Goal: Find contact information: Find contact information

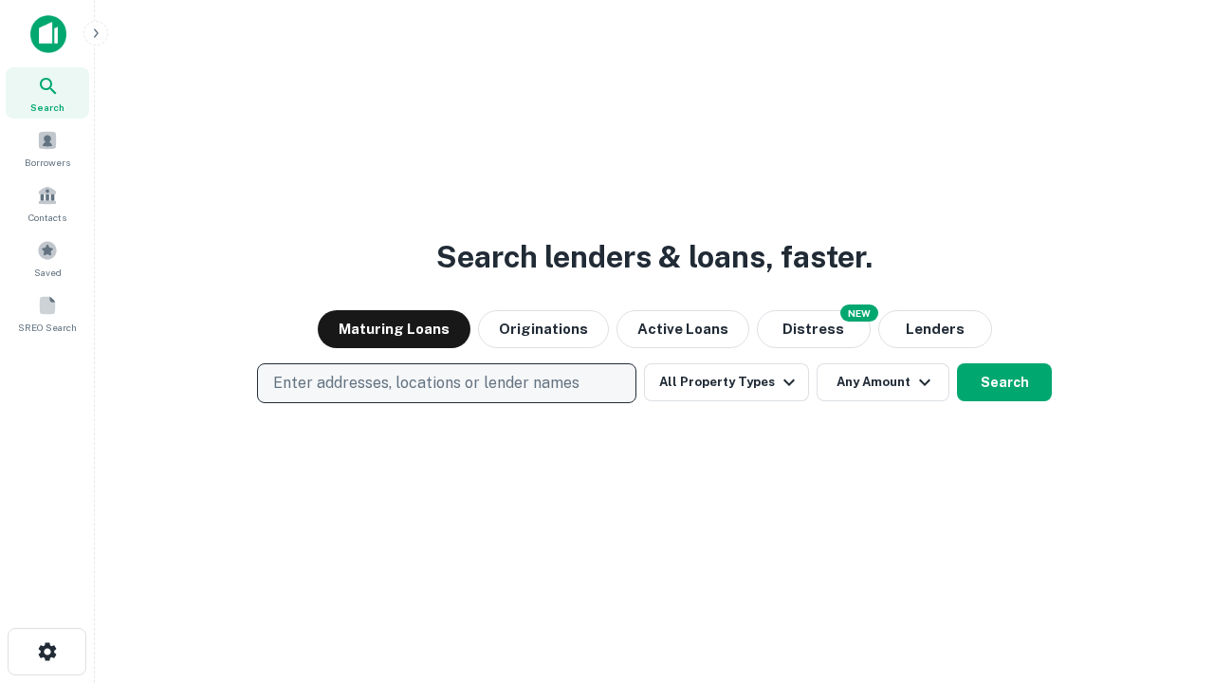
click at [446, 383] on p "Enter addresses, locations or lender names" at bounding box center [426, 383] width 306 height 23
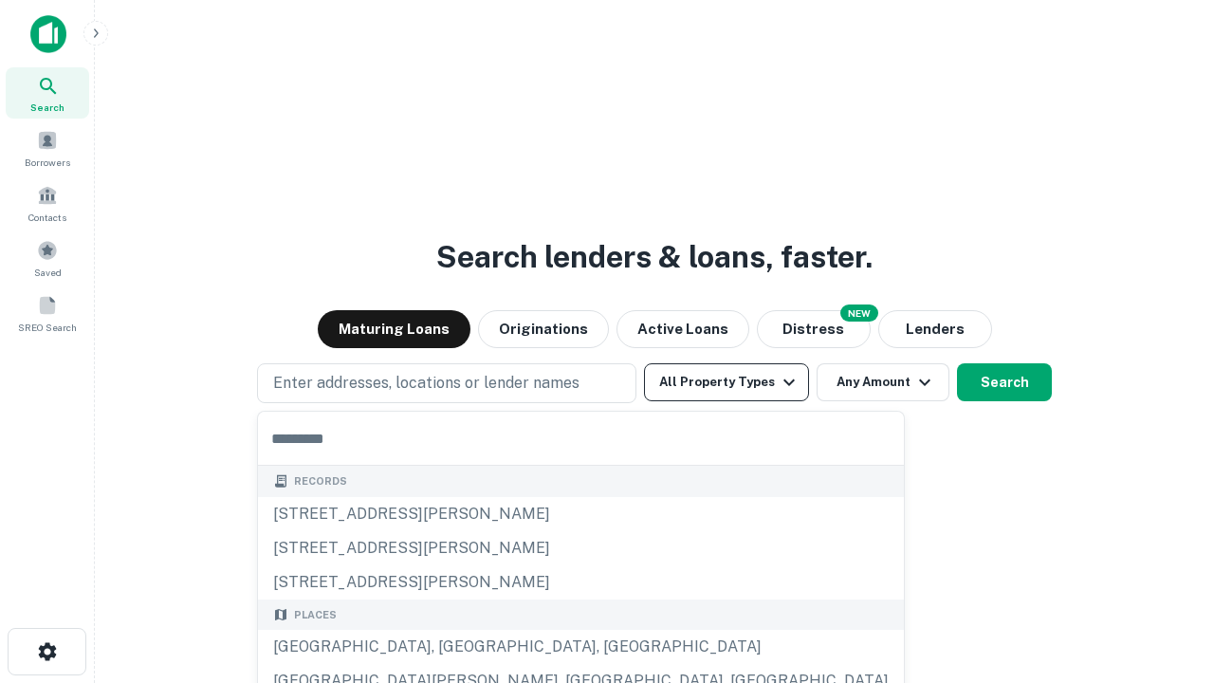
click at [726, 382] on button "All Property Types" at bounding box center [726, 382] width 165 height 38
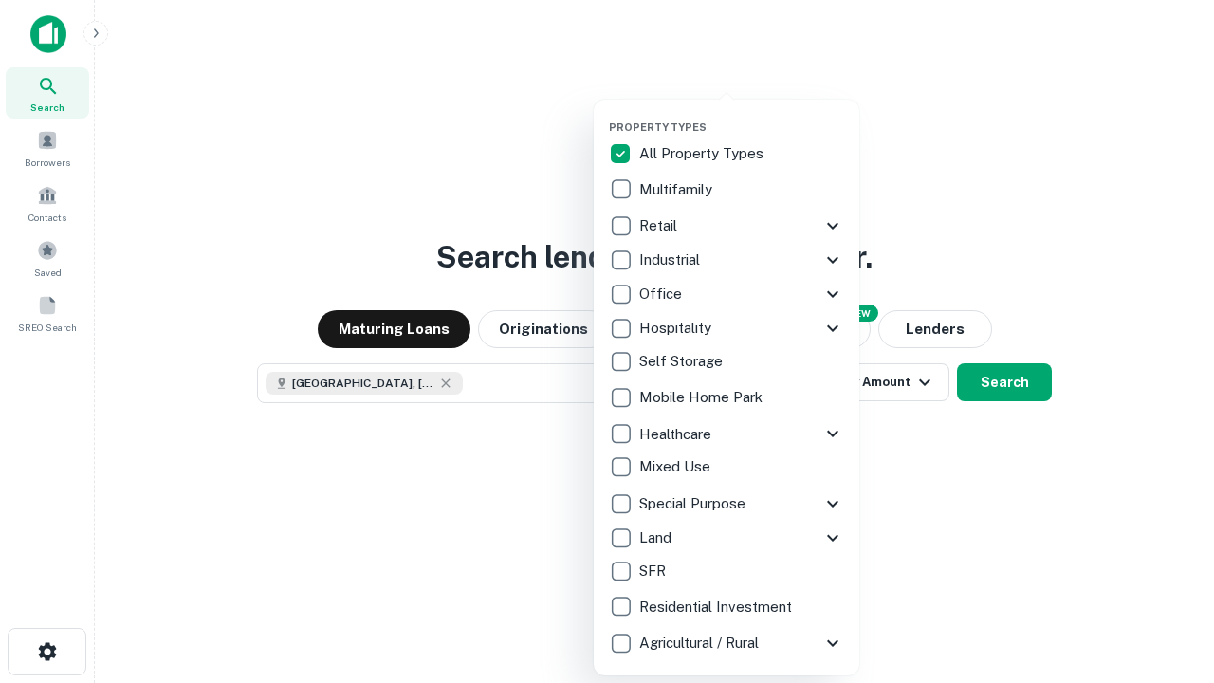
click at [741, 115] on button "button" at bounding box center [741, 115] width 265 height 1
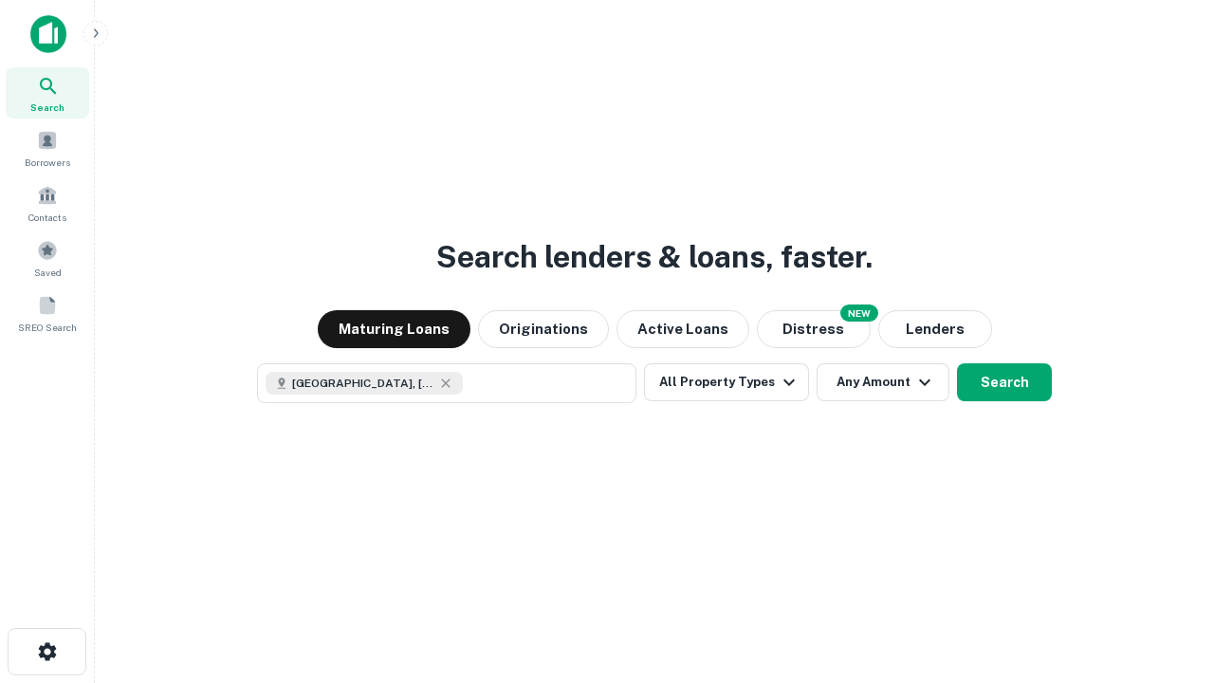
scroll to position [30, 0]
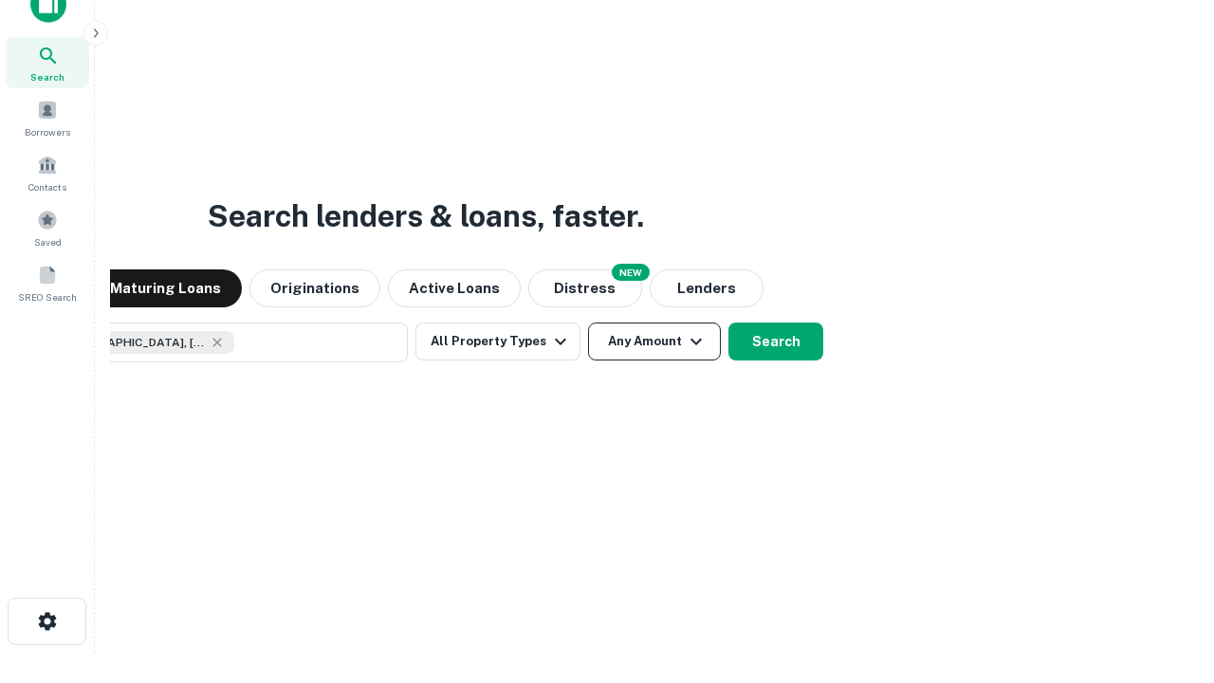
click at [588, 322] on button "Any Amount" at bounding box center [654, 341] width 133 height 38
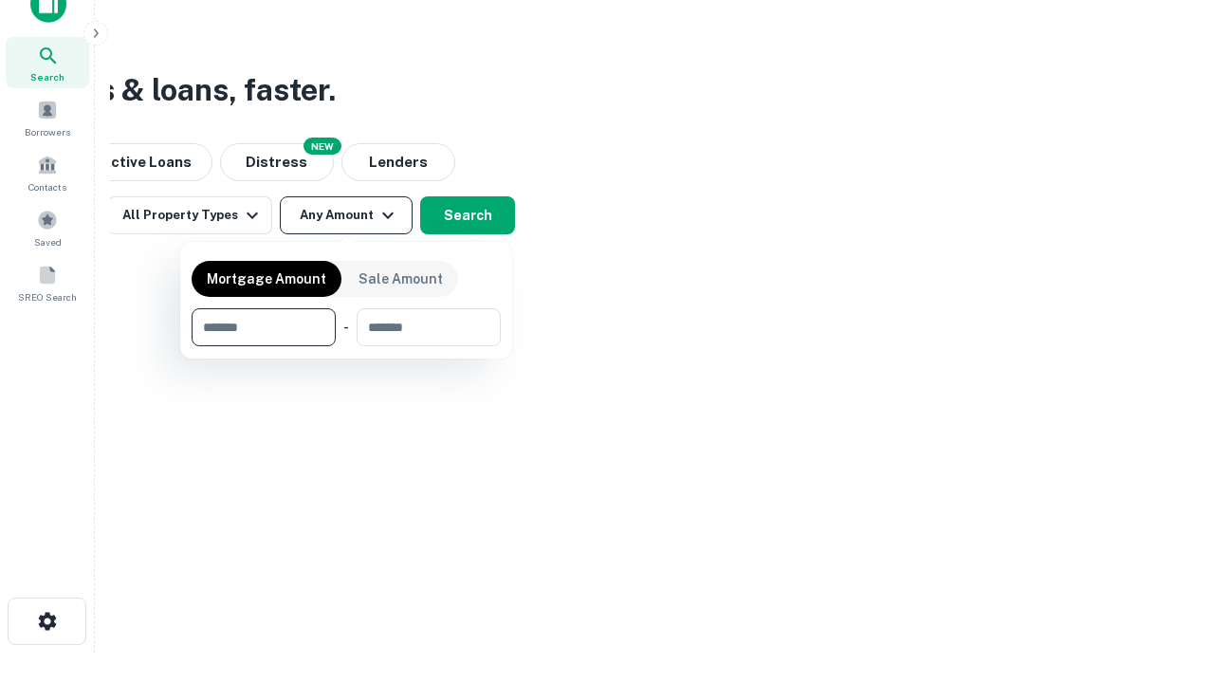
type input "*******"
click at [346, 346] on button "button" at bounding box center [346, 346] width 309 height 1
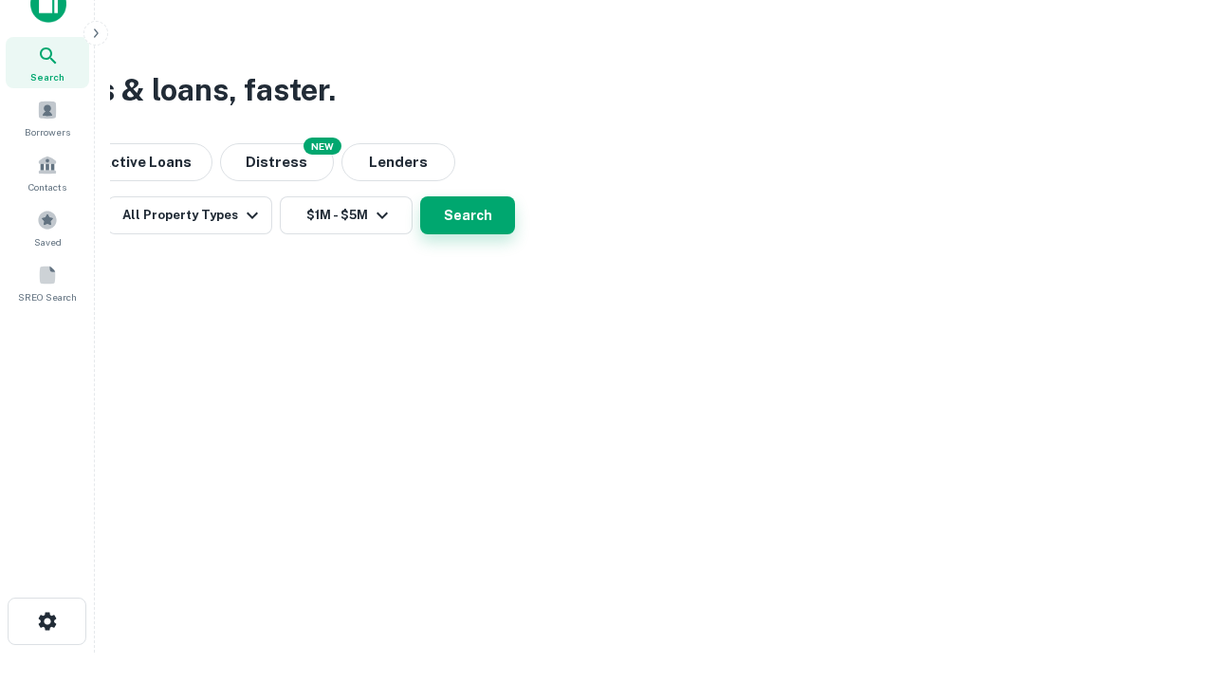
click at [515, 234] on button "Search" at bounding box center [467, 215] width 95 height 38
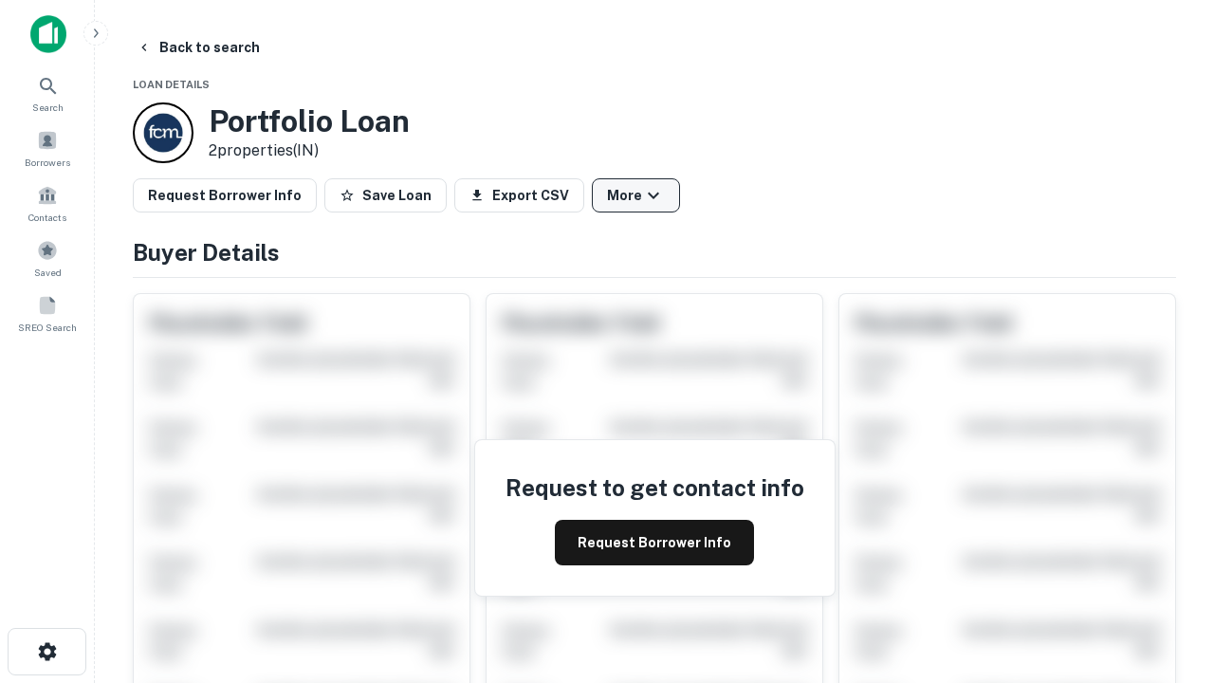
click at [635, 195] on button "More" at bounding box center [636, 195] width 88 height 34
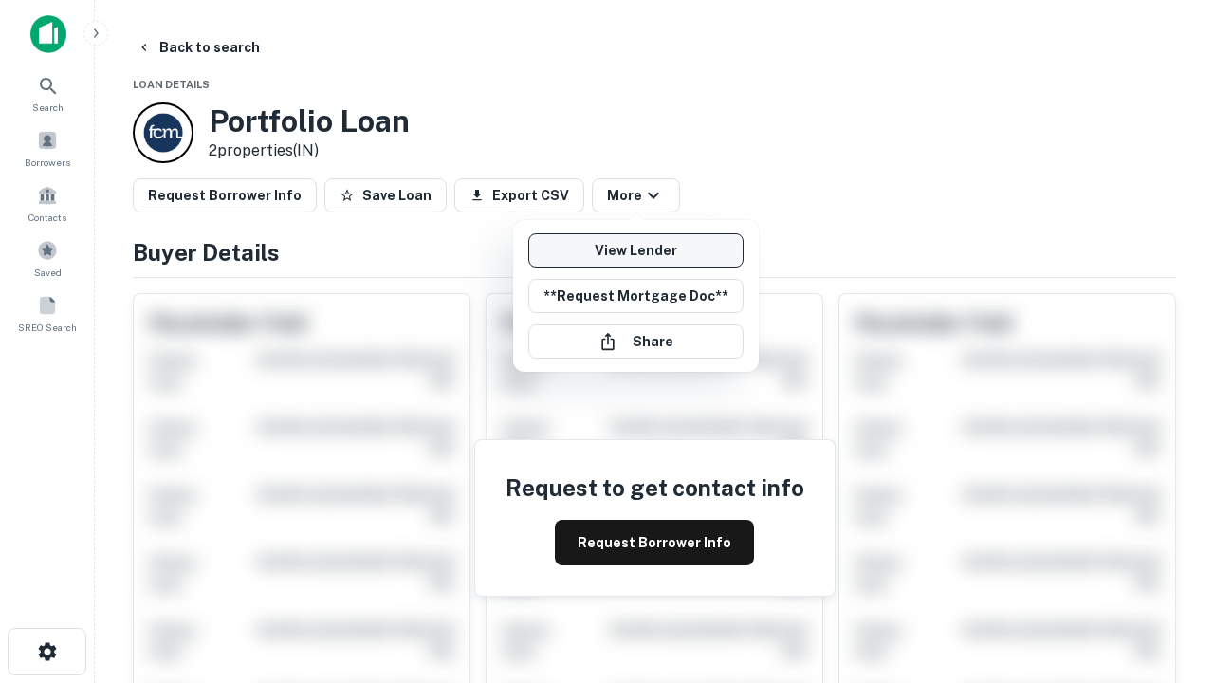
click at [635, 250] on link "View Lender" at bounding box center [635, 250] width 215 height 34
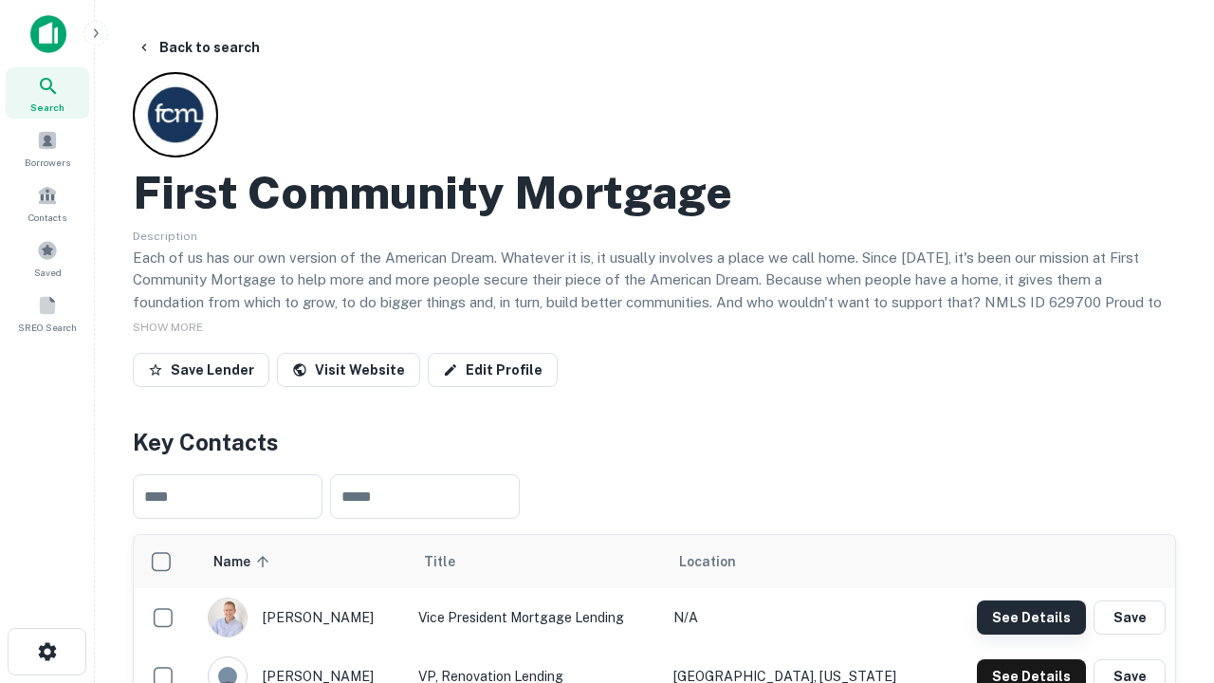
click at [1031, 616] on button "See Details" at bounding box center [1031, 617] width 109 height 34
click at [46, 651] on icon "button" at bounding box center [47, 651] width 23 height 23
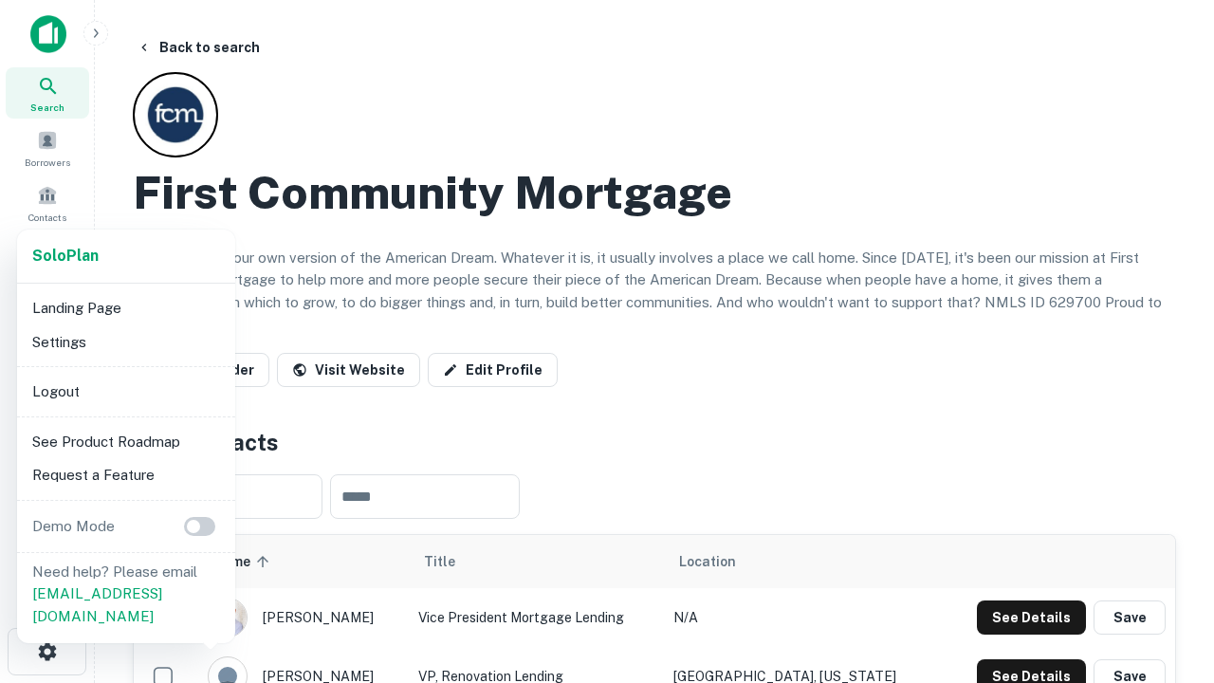
click at [125, 391] on li "Logout" at bounding box center [126, 392] width 203 height 34
